Goal: Navigation & Orientation: Find specific page/section

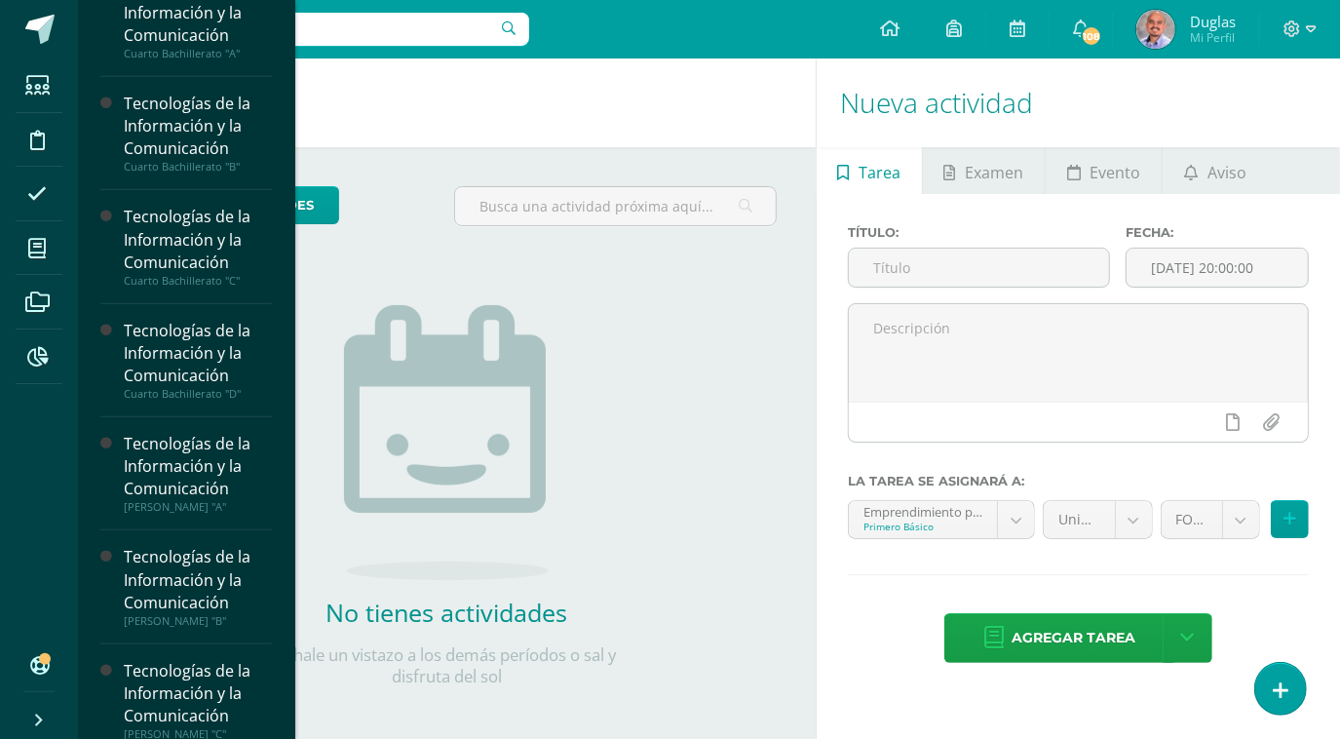
scroll to position [1097, 0]
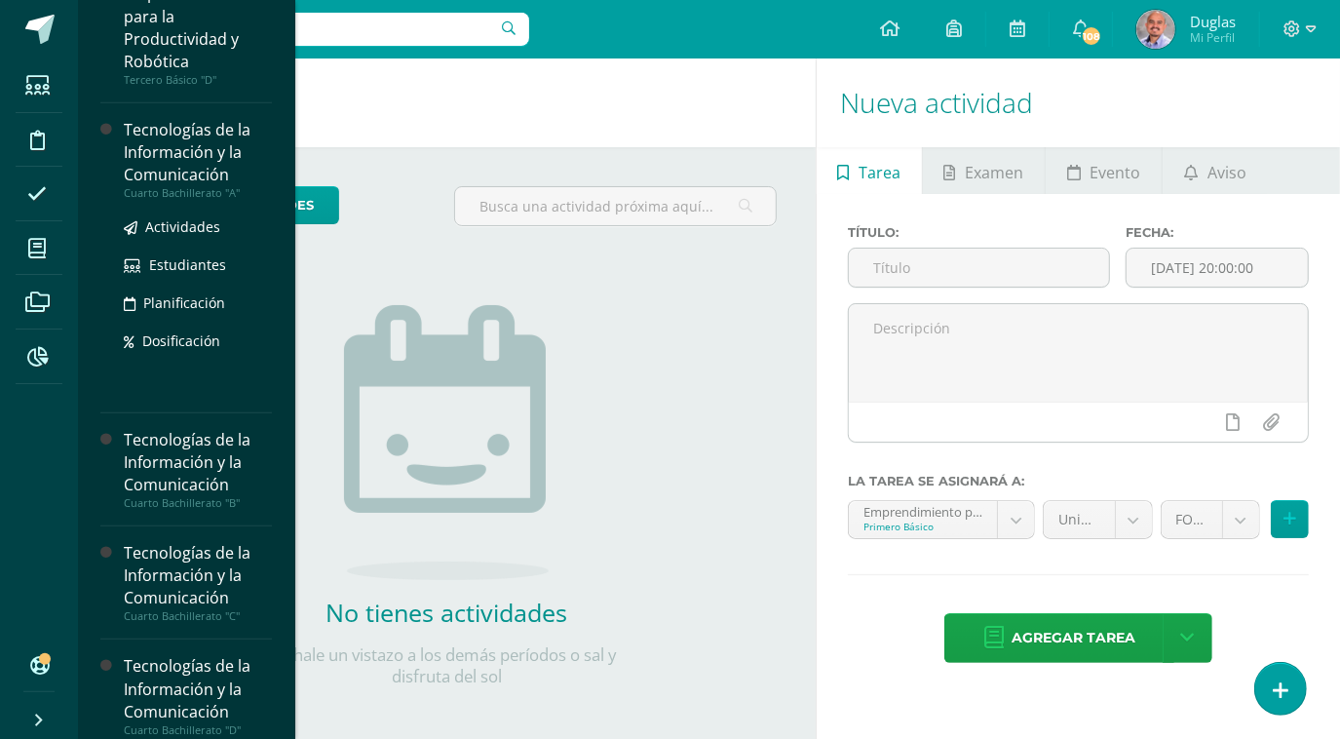
click at [174, 168] on div "Tecnologías de la Información y la Comunicación" at bounding box center [198, 152] width 148 height 67
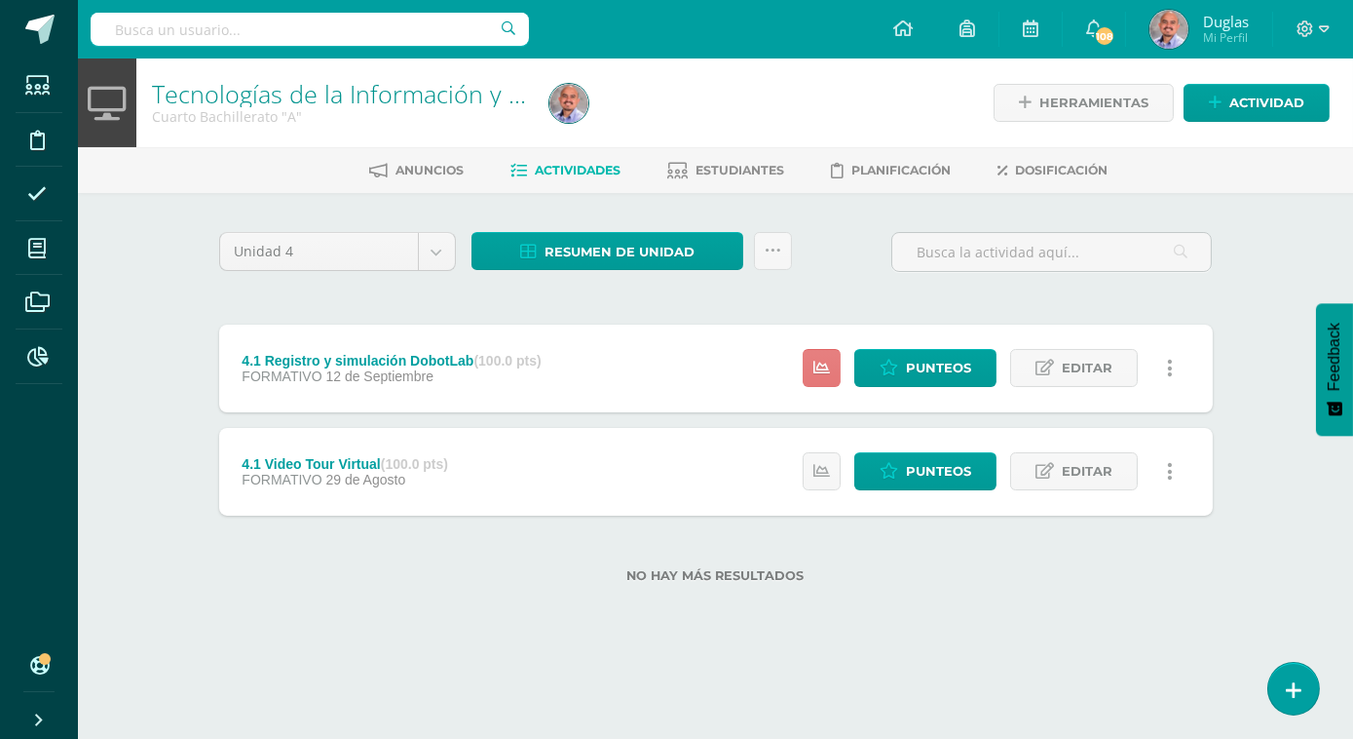
click at [816, 378] on link at bounding box center [822, 368] width 38 height 38
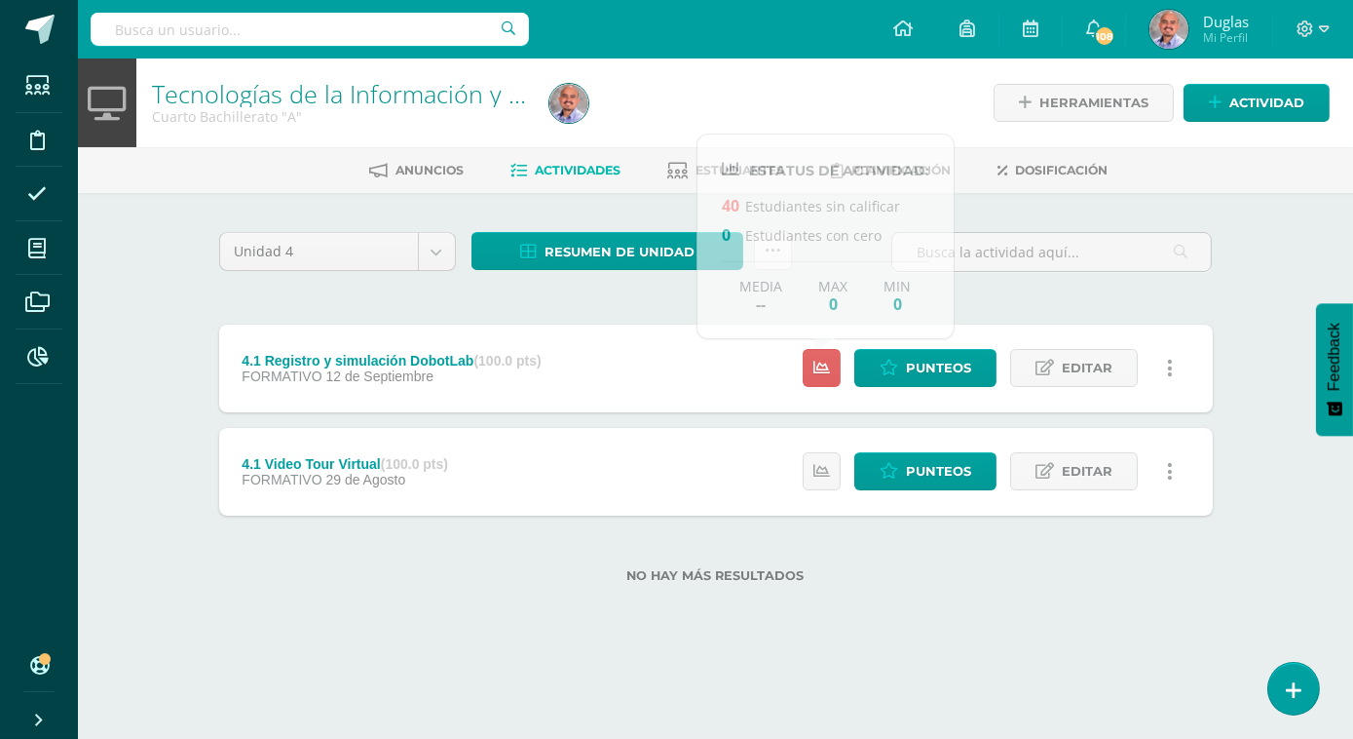
click at [1253, 273] on div "Tecnologías de la Información y la Comunicación Cuarto Bachillerato "A" Herrami…" at bounding box center [715, 351] width 1275 height 587
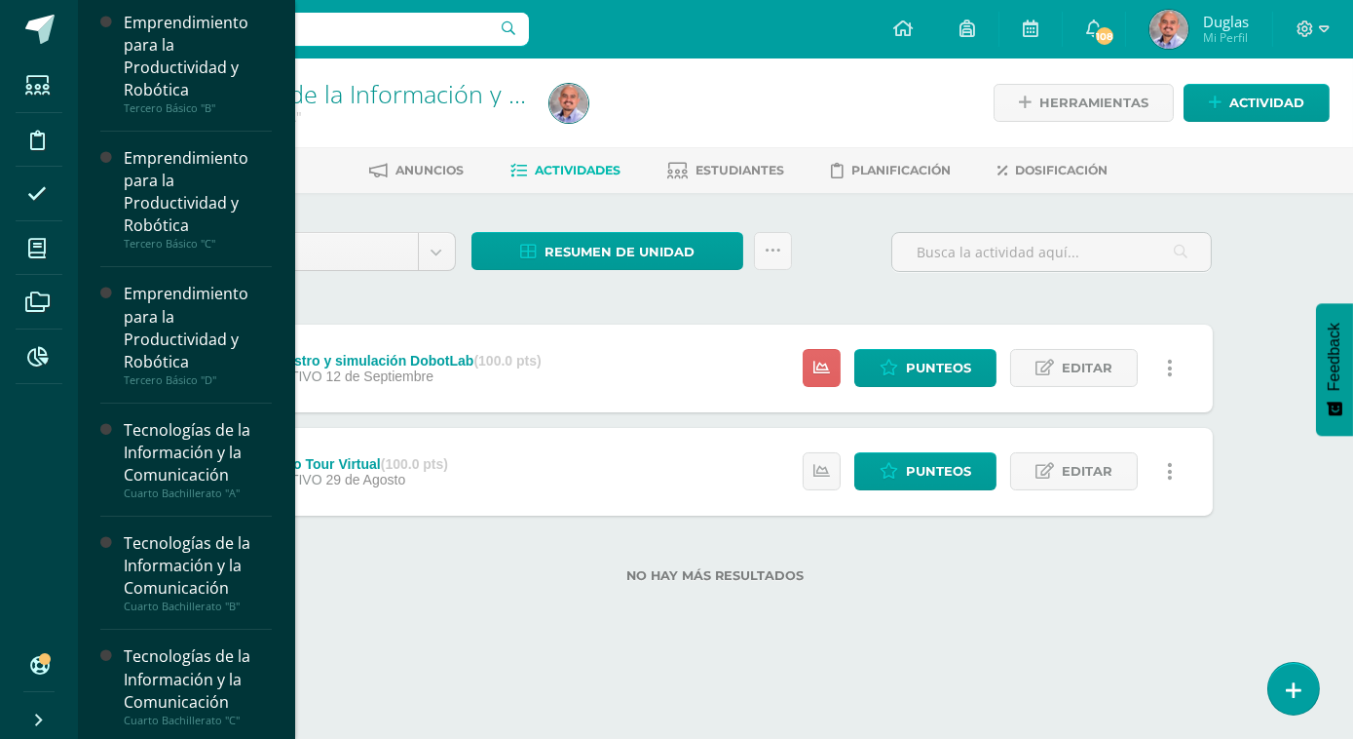
scroll to position [1151, 0]
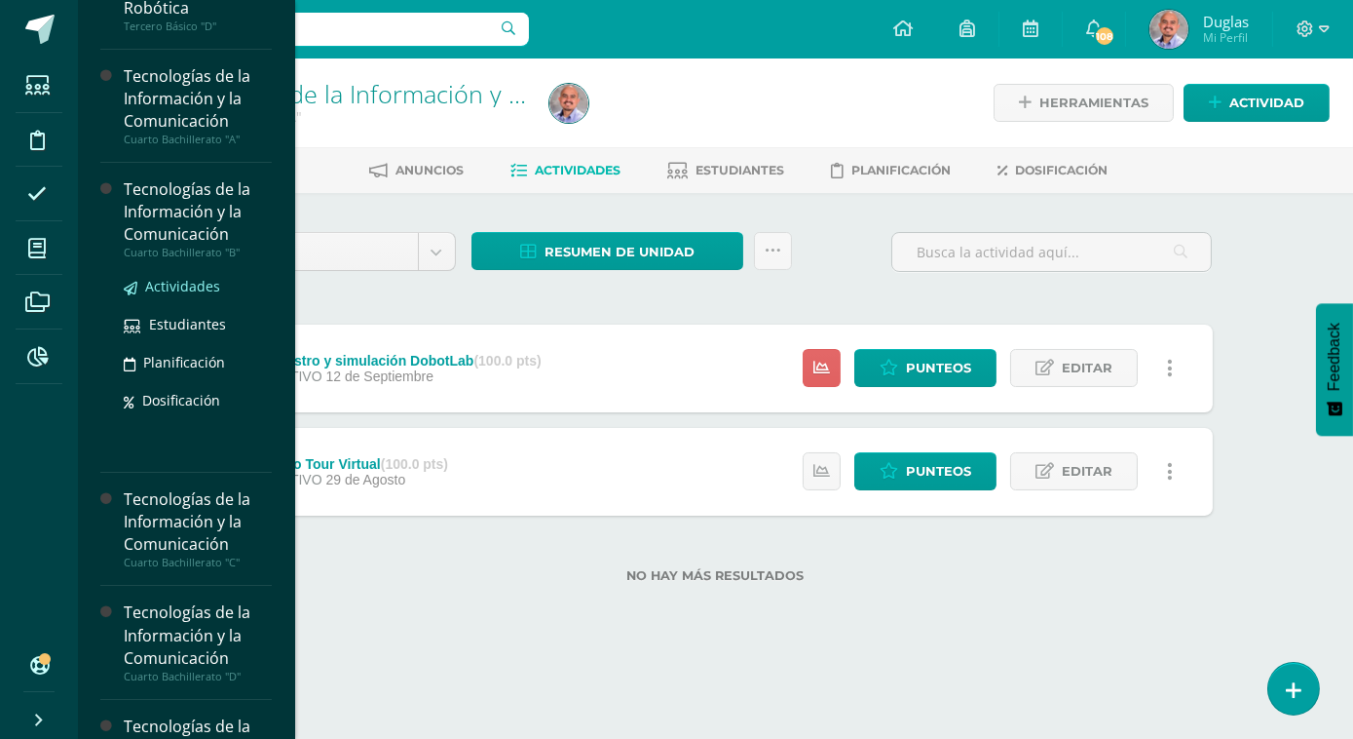
click at [180, 282] on span "Actividades" at bounding box center [182, 286] width 75 height 19
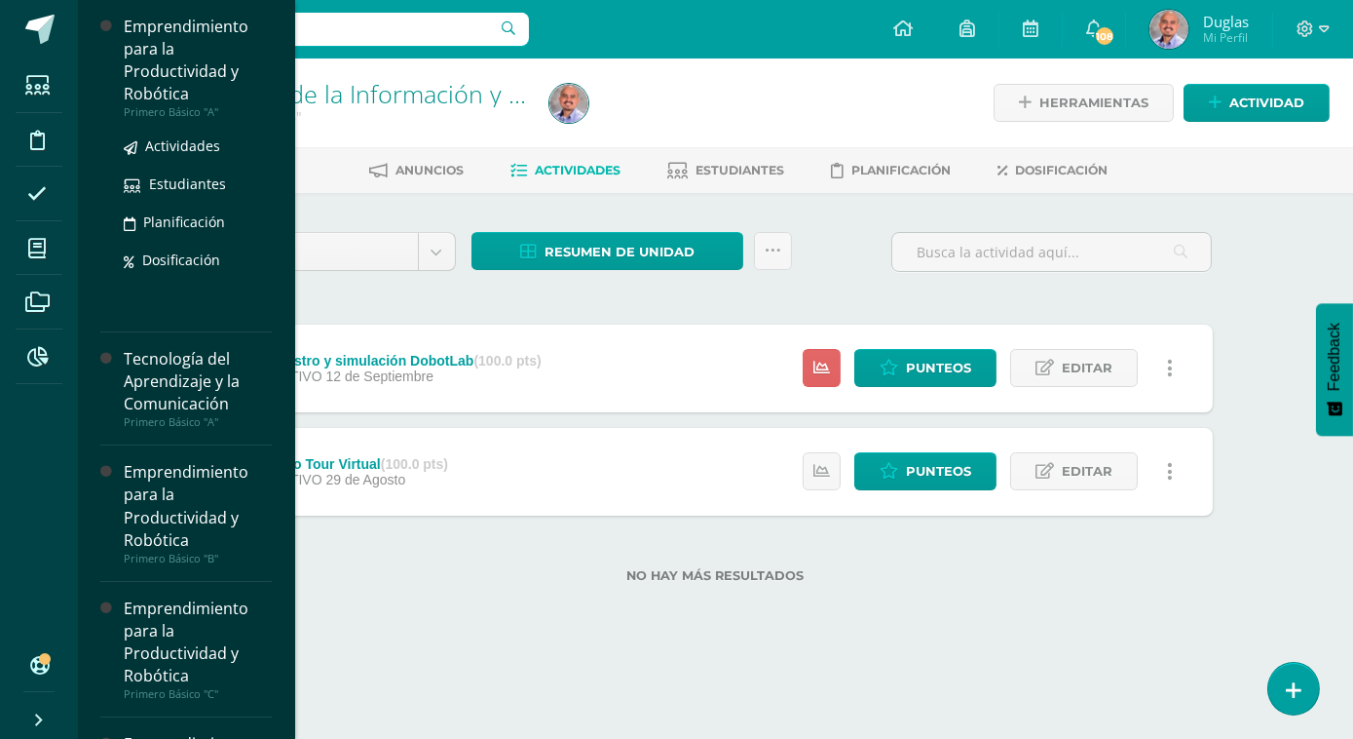
click at [161, 91] on div "Emprendimiento para la Productividad y Robótica" at bounding box center [198, 61] width 148 height 90
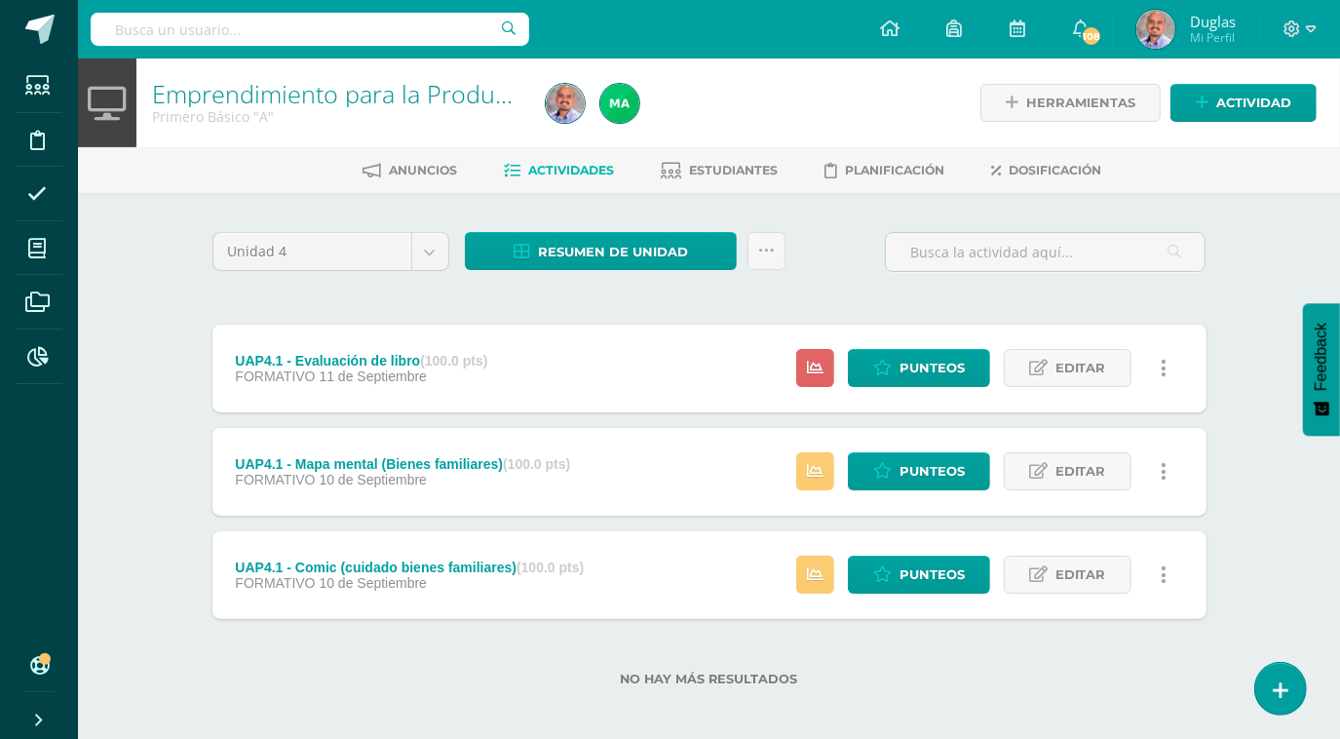
click at [134, 310] on div "Emprendimiento para la Productividad y Robótica Primero Básico "A" Herramientas…" at bounding box center [709, 403] width 1262 height 690
click at [823, 362] on icon at bounding box center [815, 368] width 17 height 17
click at [1278, 282] on div "Emprendimiento para la Productividad y Robótica Primero Básico "A" Herramientas…" at bounding box center [709, 403] width 1262 height 690
